Goal: Task Accomplishment & Management: Use online tool/utility

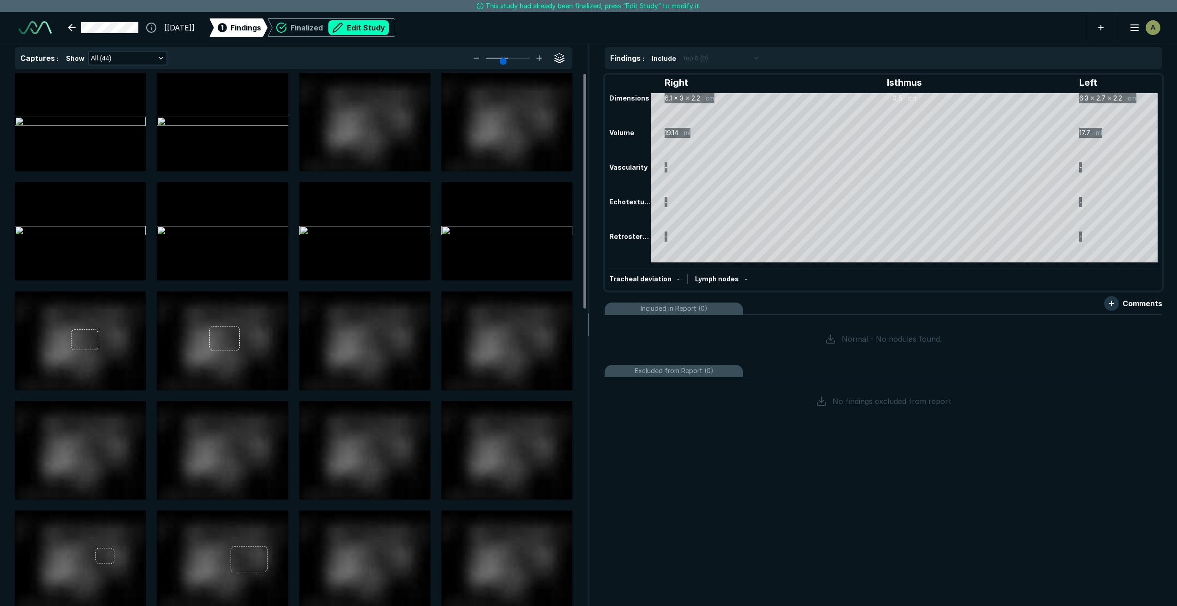
scroll to position [3698, 6483]
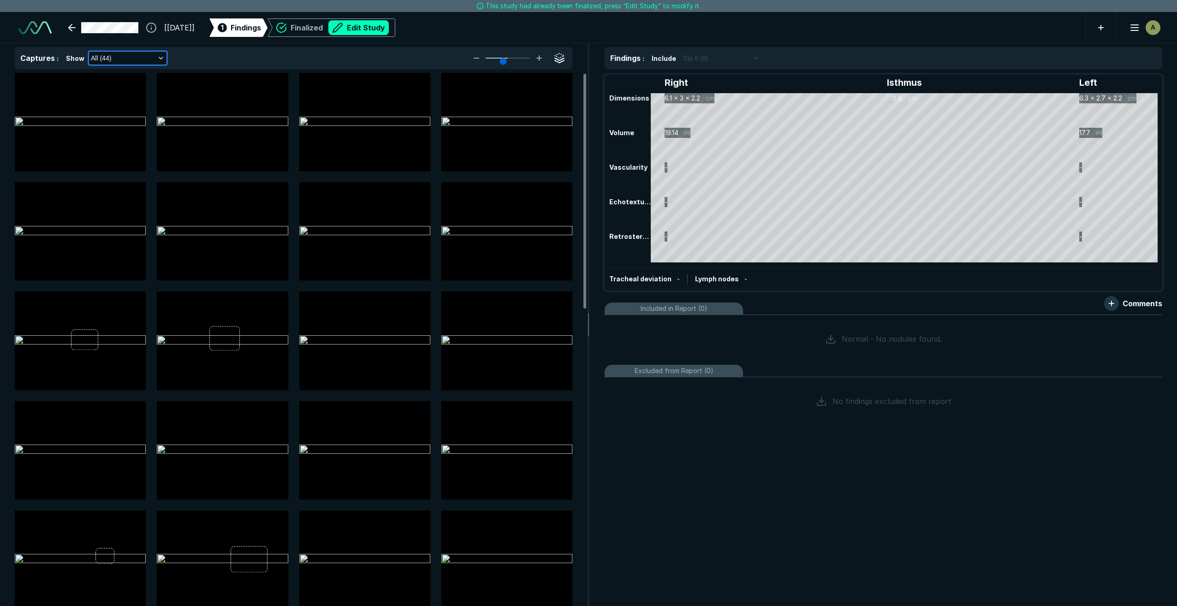
click at [157, 60] on icon "button" at bounding box center [160, 57] width 7 height 7
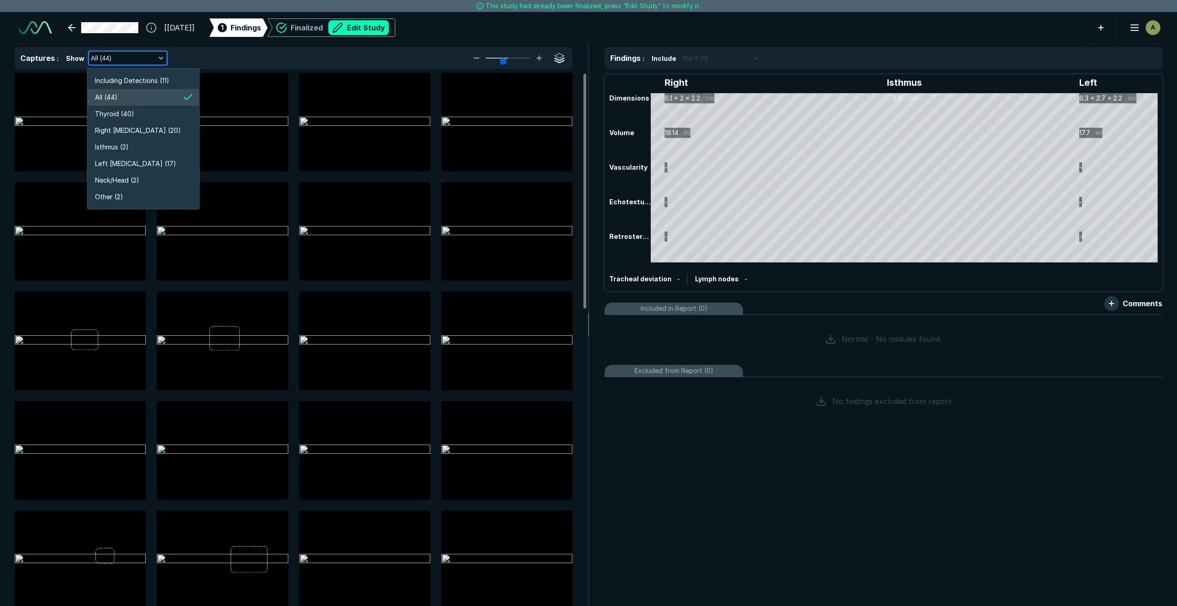
scroll to position [1763, 1636]
click at [145, 126] on li "Right [MEDICAL_DATA] (20)" at bounding box center [144, 130] width 112 height 17
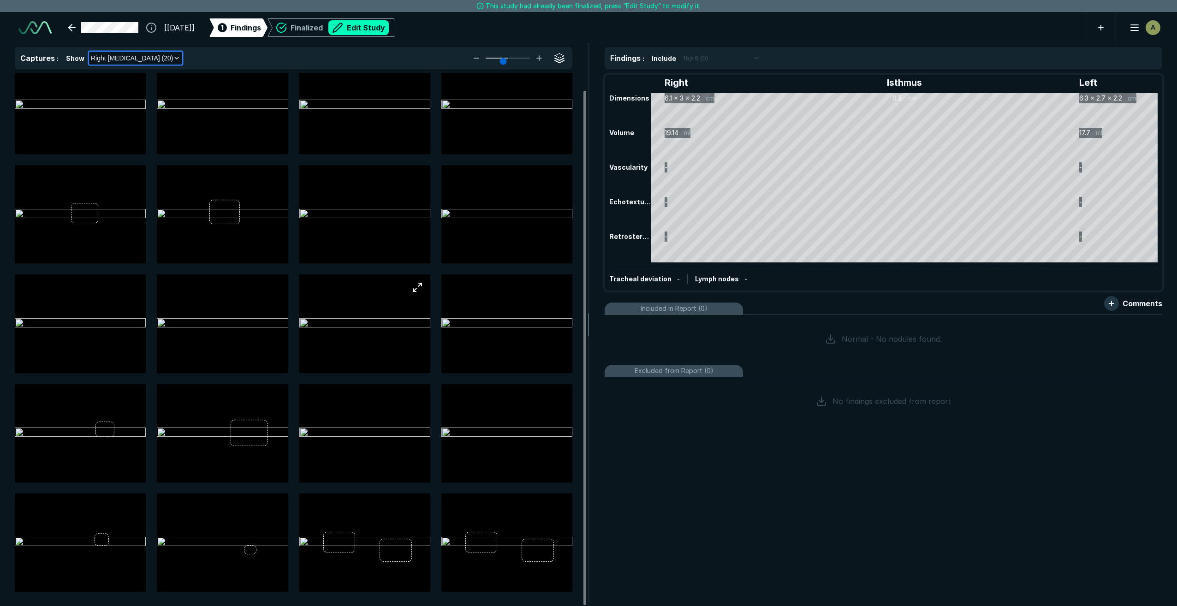
scroll to position [18, 0]
click at [496, 548] on img at bounding box center [506, 541] width 131 height 11
click at [559, 505] on button "button" at bounding box center [559, 506] width 18 height 18
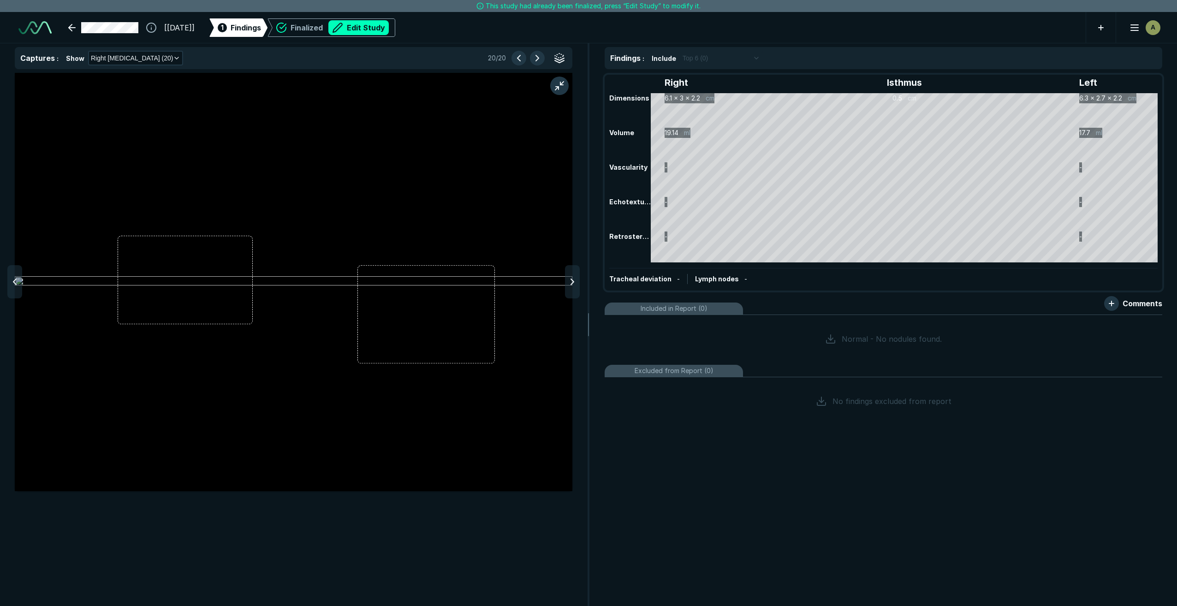
scroll to position [3484, 3680]
click at [252, 287] on img at bounding box center [294, 281] width 558 height 11
click at [389, 31] on button "Edit Study" at bounding box center [358, 27] width 60 height 15
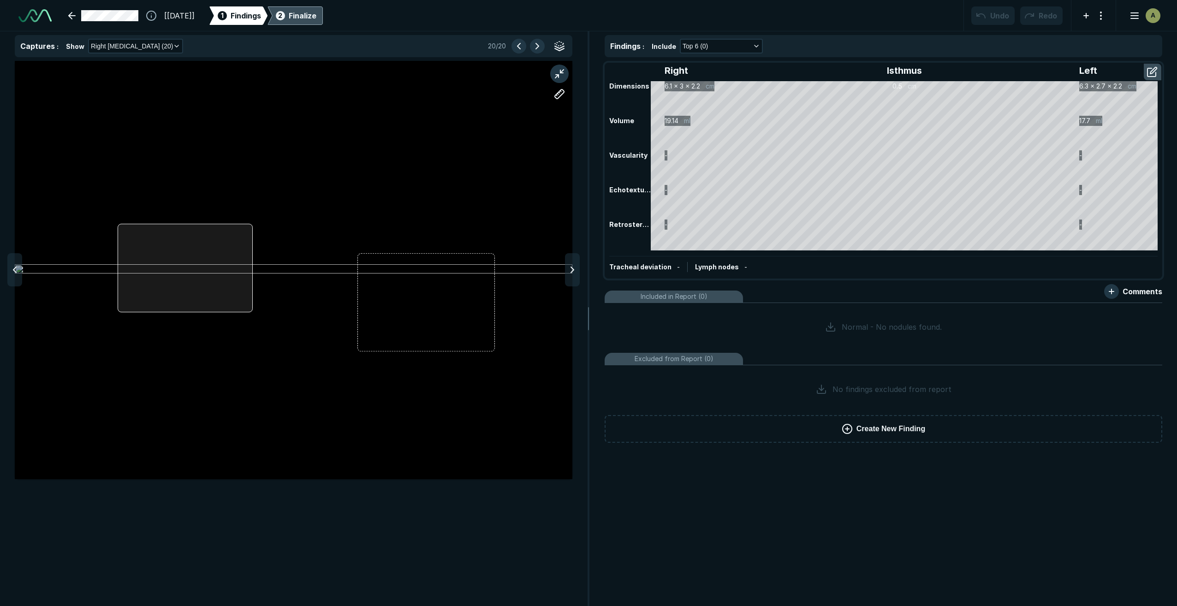
click at [250, 305] on div at bounding box center [294, 270] width 558 height 418
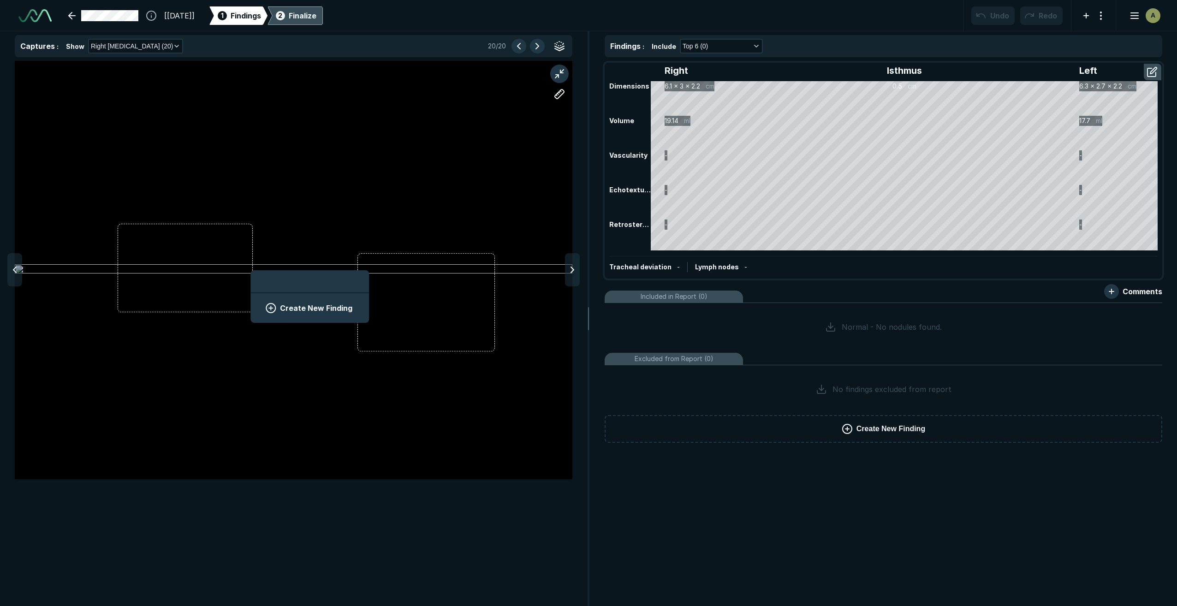
scroll to position [1265, 1710]
click at [299, 307] on button "Create New Finding" at bounding box center [310, 308] width 96 height 18
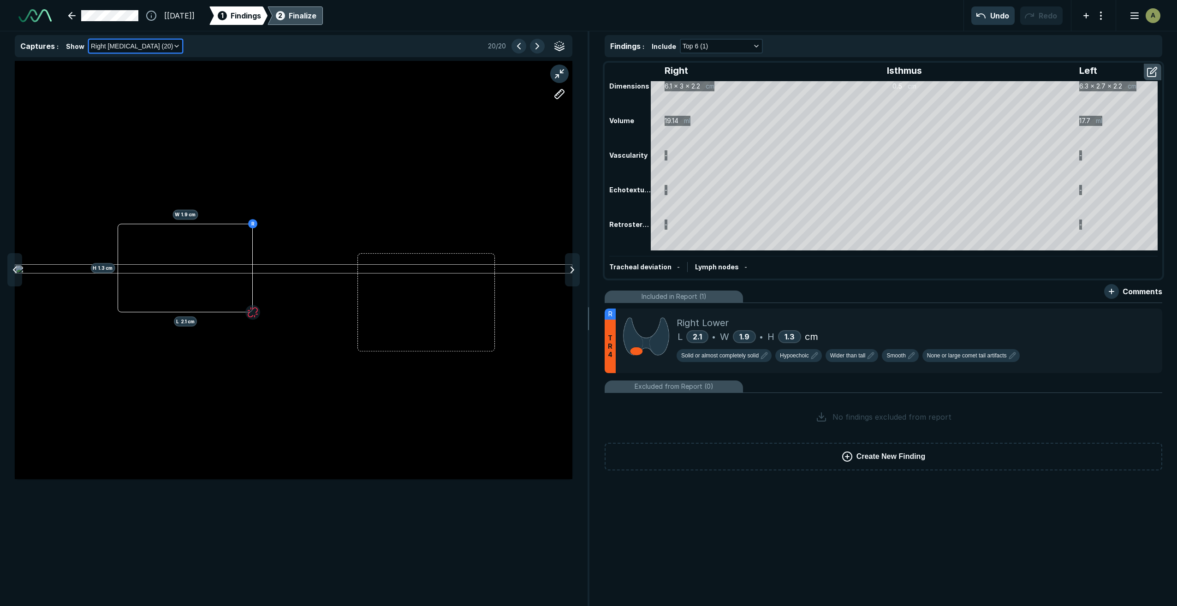
click at [173, 47] on icon "button" at bounding box center [176, 45] width 7 height 7
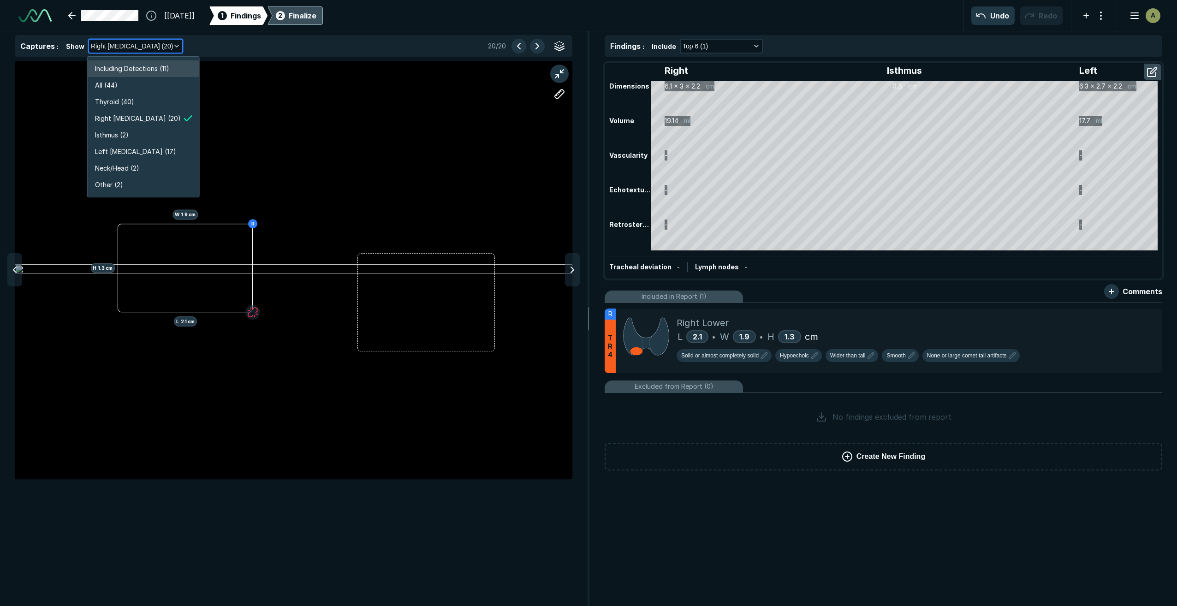
scroll to position [1763, 1636]
click at [162, 150] on li "Left [MEDICAL_DATA] (17)" at bounding box center [144, 151] width 112 height 17
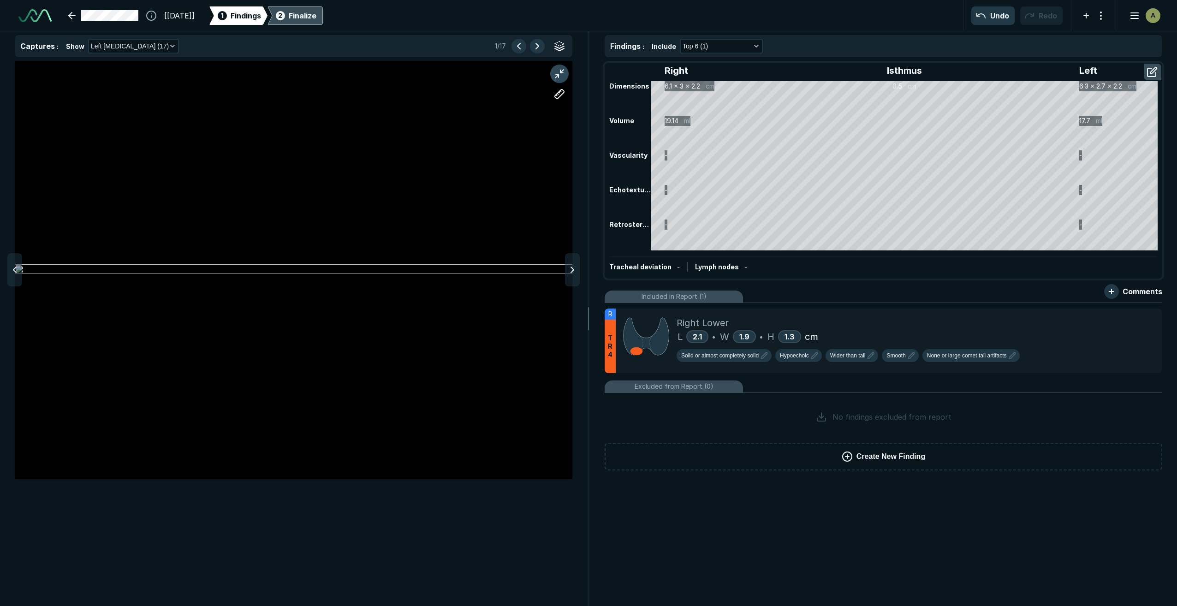
click at [561, 73] on button "button" at bounding box center [559, 74] width 18 height 18
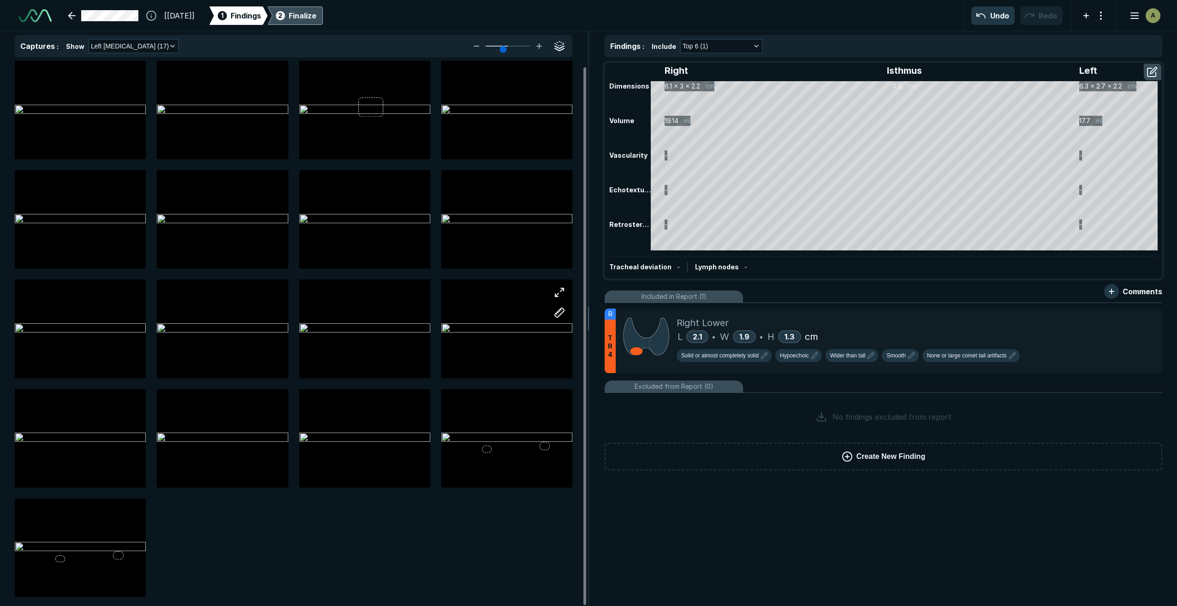
scroll to position [6, 0]
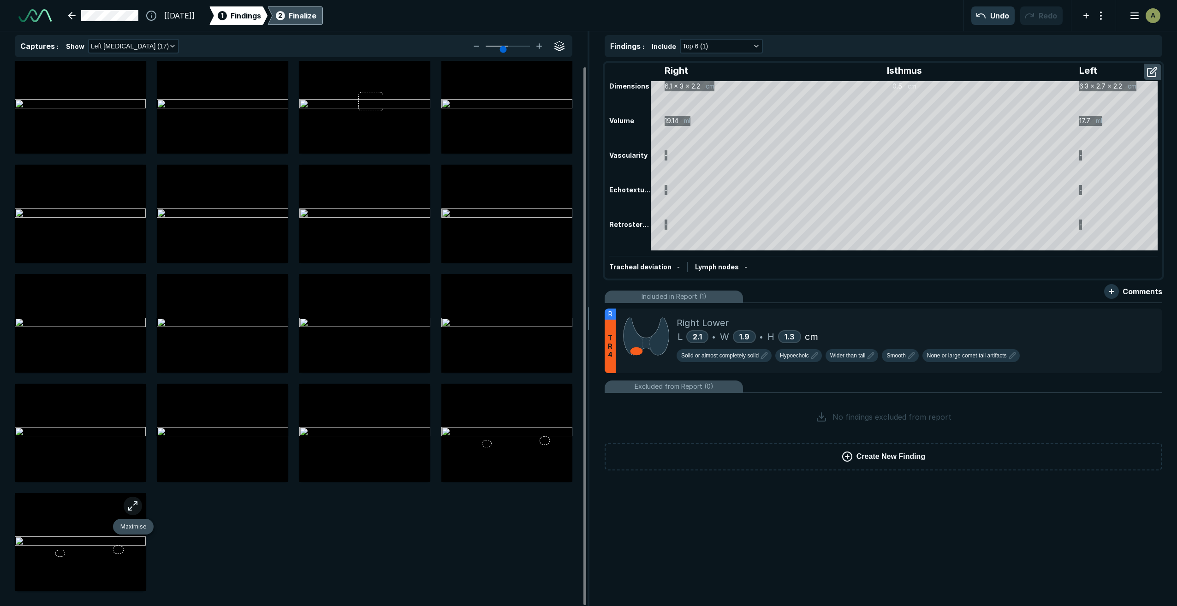
click at [134, 506] on button "button" at bounding box center [133, 506] width 18 height 18
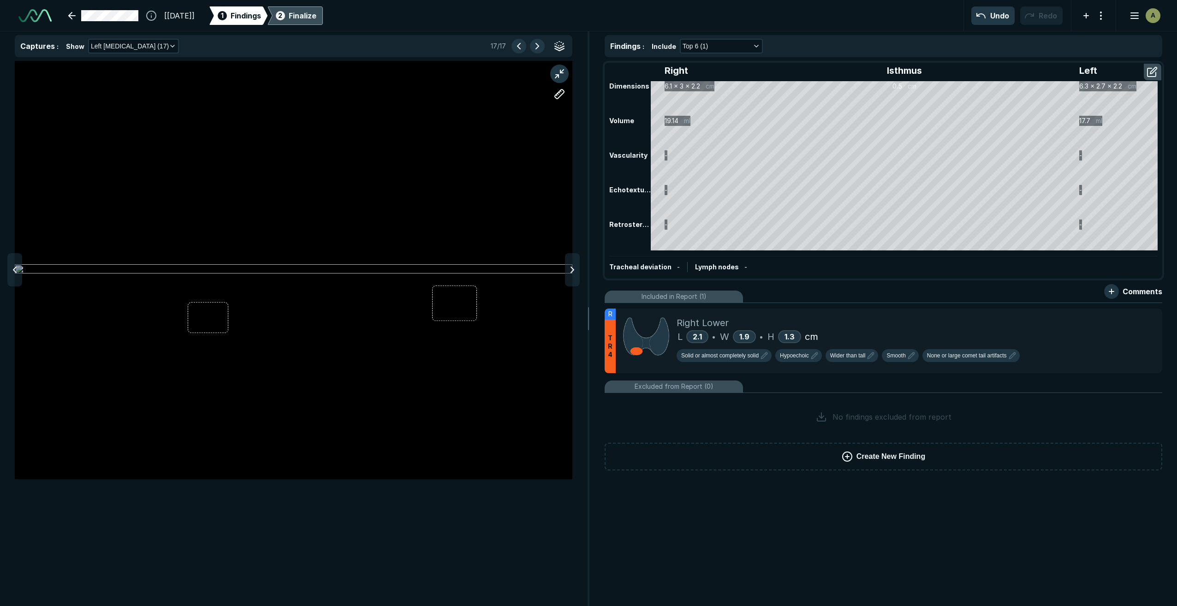
scroll to position [3538, 3680]
click at [227, 331] on div at bounding box center [294, 270] width 558 height 418
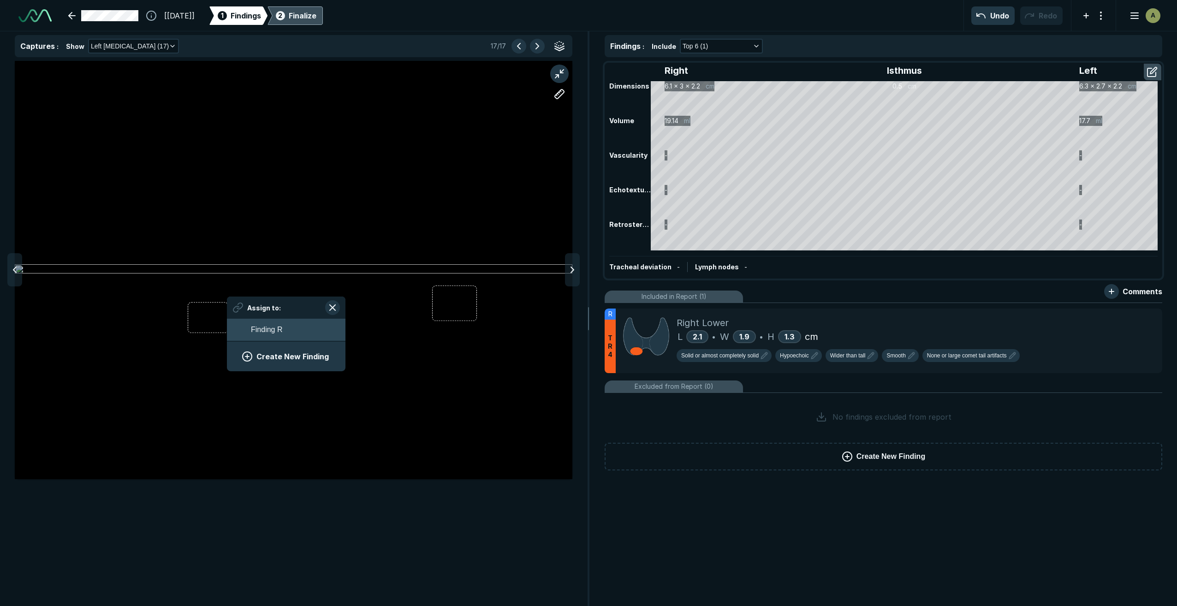
scroll to position [1265, 1710]
click at [280, 355] on button "Create New Finding" at bounding box center [286, 356] width 96 height 18
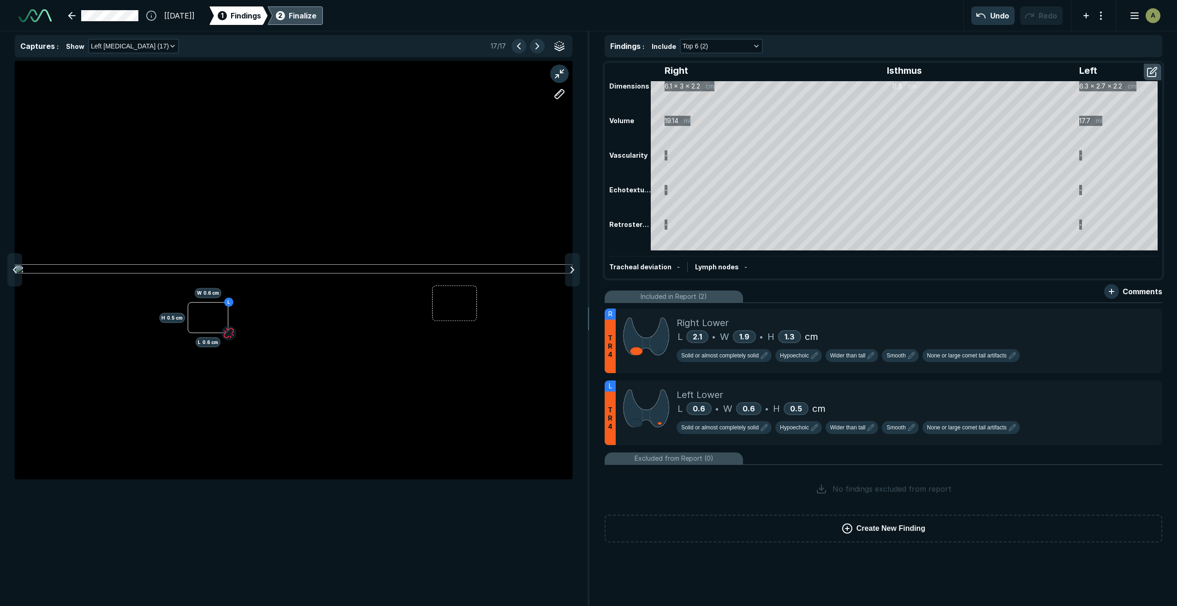
scroll to position [3388, 3680]
click at [475, 320] on div at bounding box center [454, 303] width 45 height 35
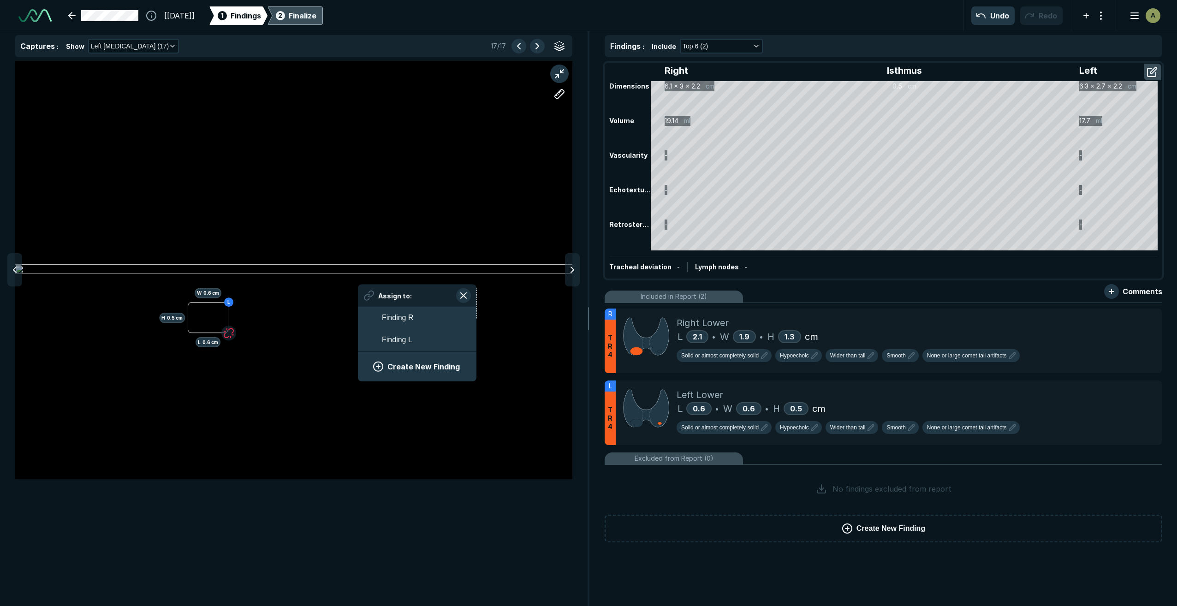
scroll to position [1365, 1710]
click at [447, 336] on button "Finding L" at bounding box center [417, 340] width 119 height 22
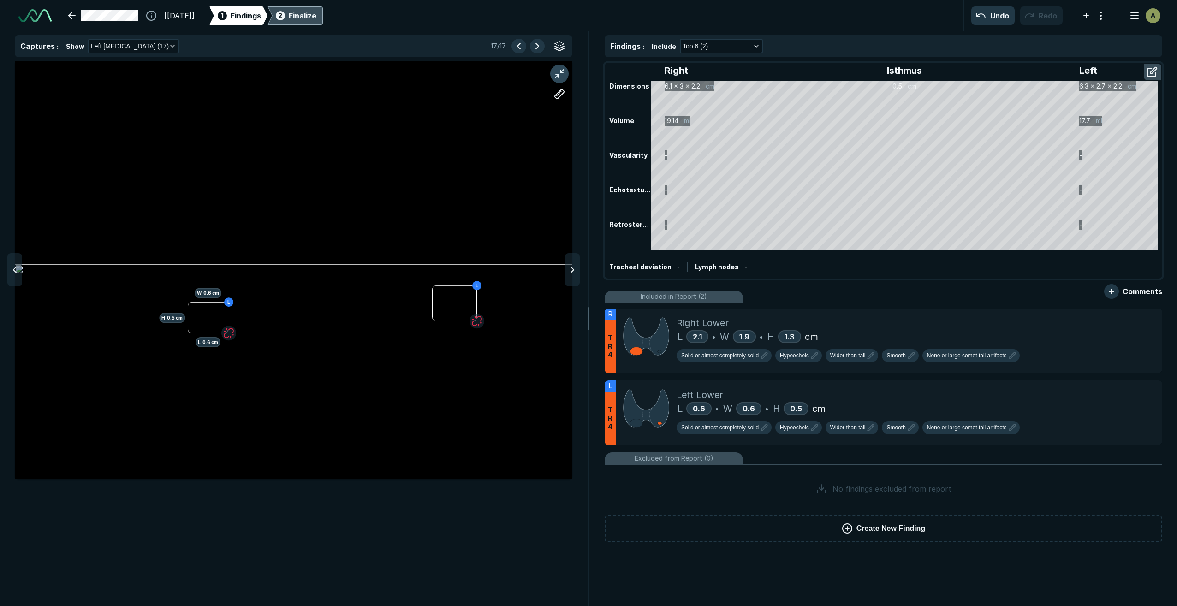
click at [564, 77] on button "button" at bounding box center [559, 74] width 18 height 18
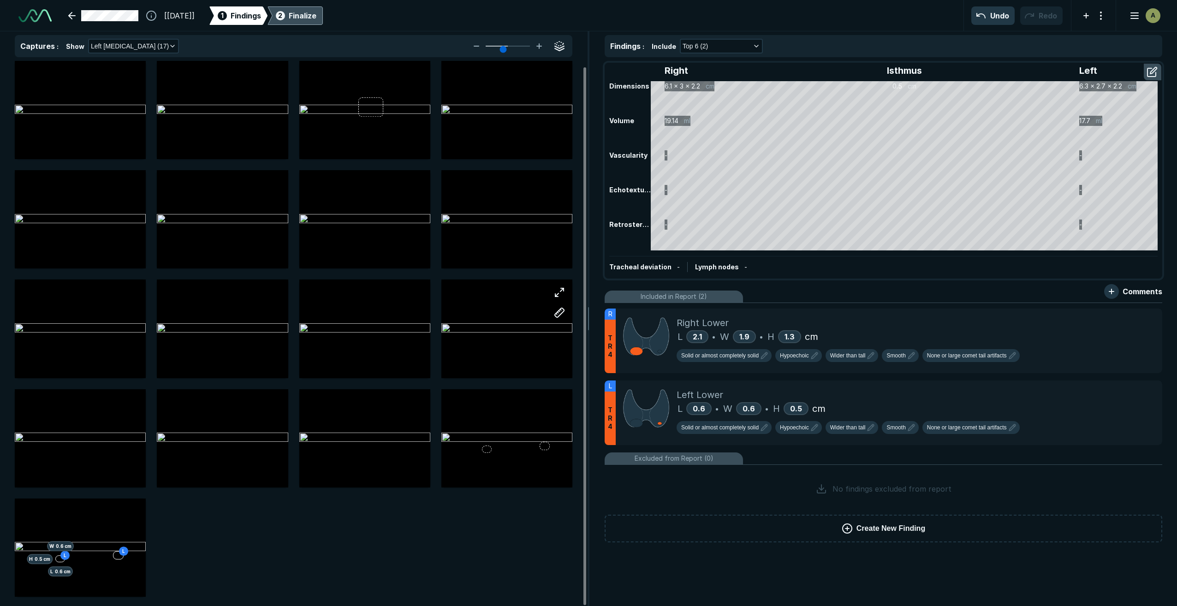
scroll to position [6, 0]
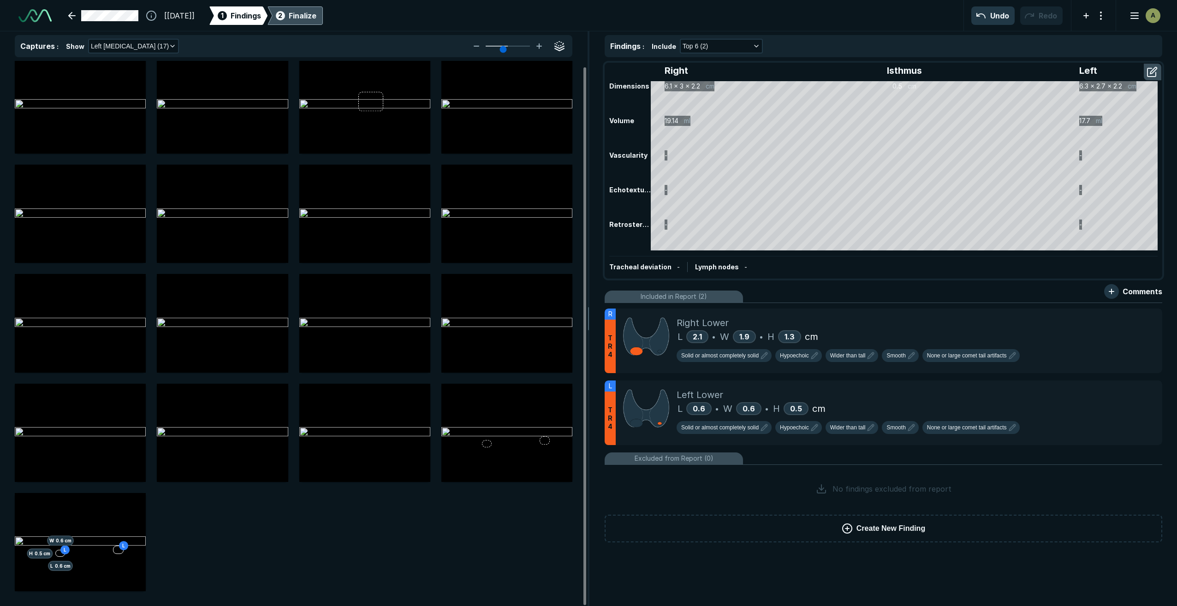
click at [316, 16] on div "Finalize" at bounding box center [303, 15] width 28 height 11
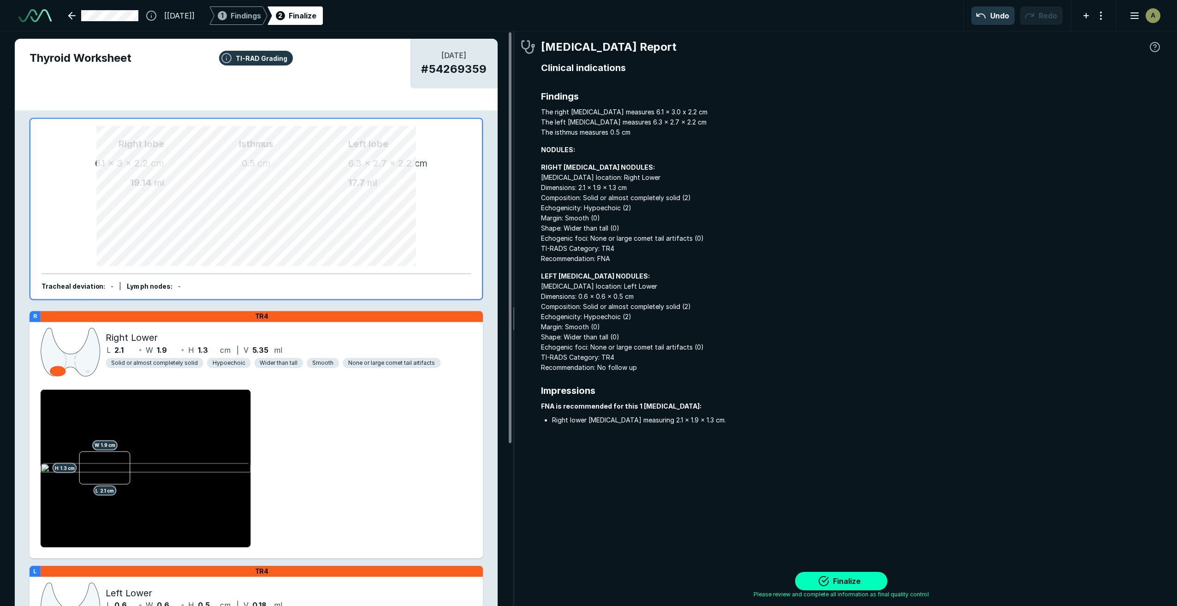
scroll to position [3719, 4058]
click at [861, 578] on button "Finalize" at bounding box center [841, 581] width 92 height 18
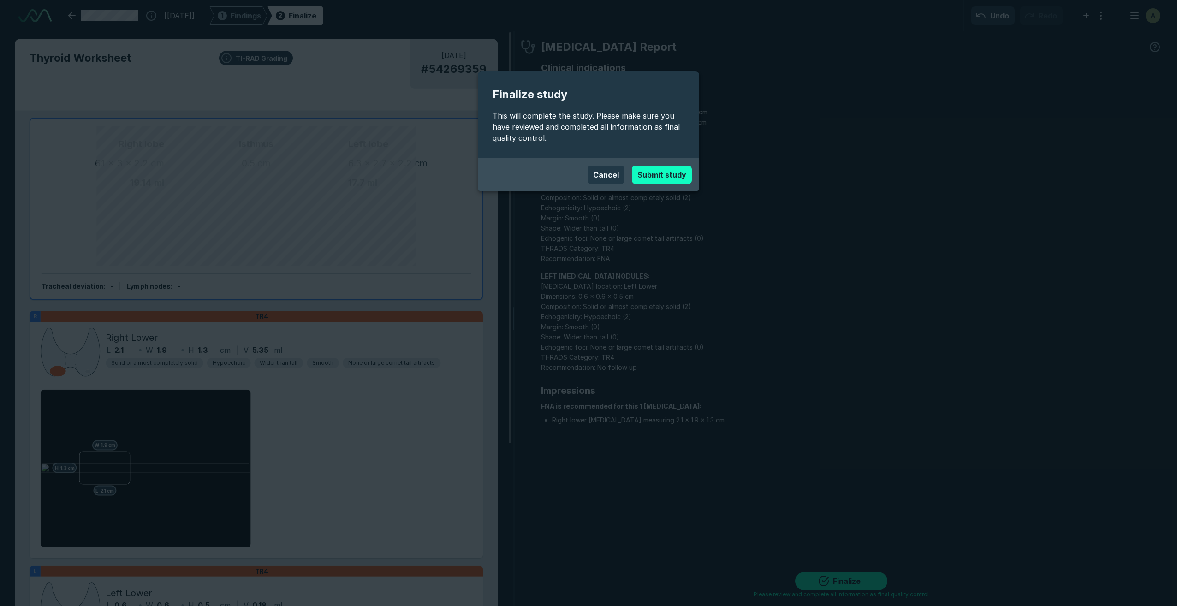
click at [676, 177] on button "Submit study" at bounding box center [662, 175] width 60 height 18
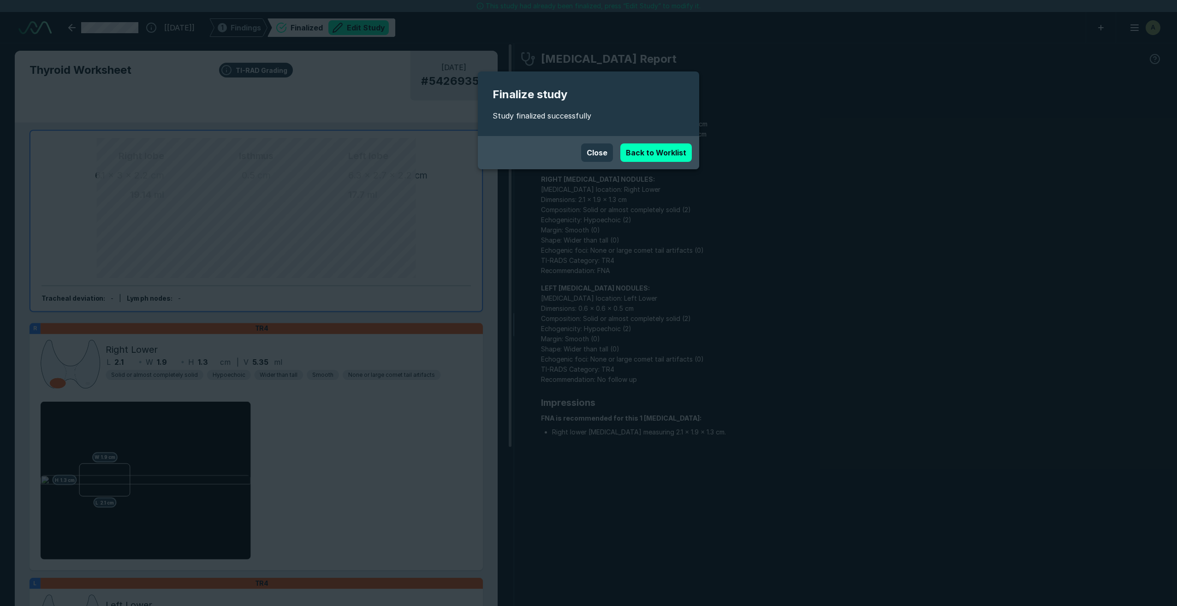
scroll to position [3698, 6483]
click at [657, 152] on link "Back to Worklist" at bounding box center [655, 152] width 71 height 18
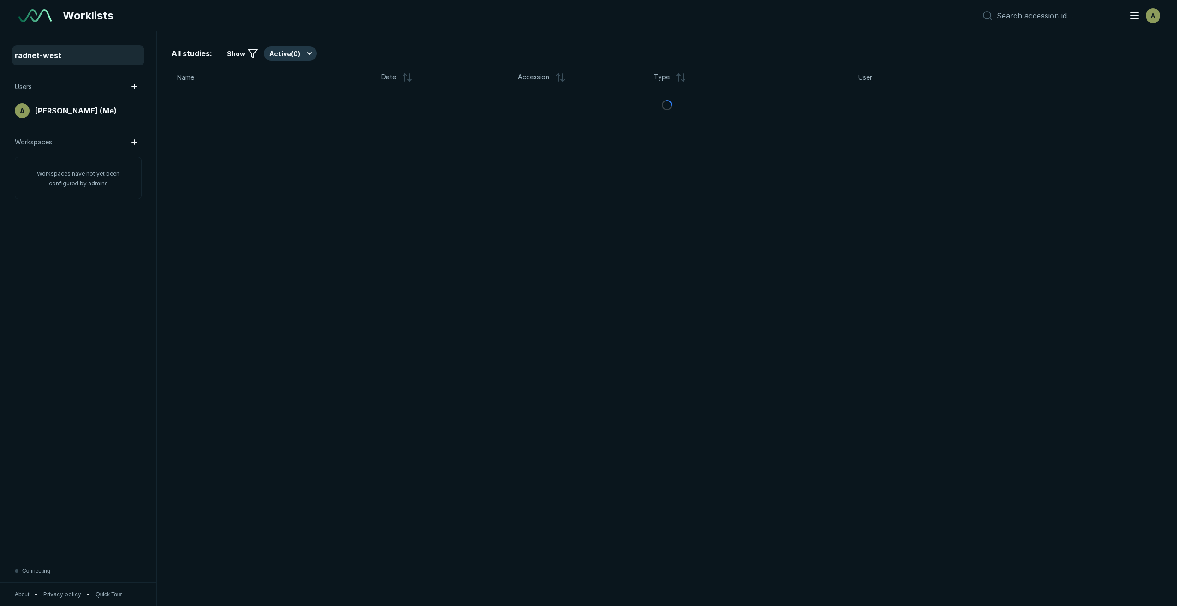
scroll to position [3604, 5629]
